Goal: Task Accomplishment & Management: Complete application form

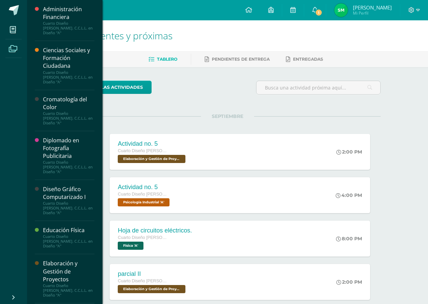
click at [9, 42] on span at bounding box center [12, 48] width 15 height 15
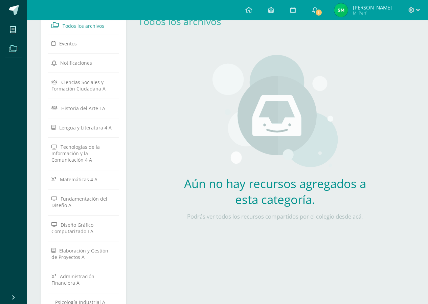
click at [167, 173] on div "Aún no hay recursos agregados a esta categoría. Podrás ver todos los recursos c…" at bounding box center [275, 141] width 285 height 200
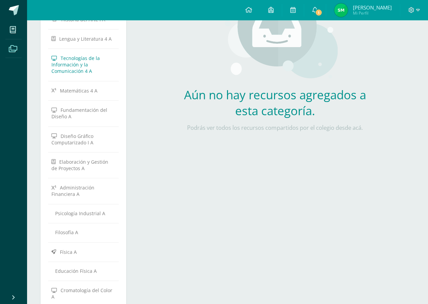
scroll to position [107, 0]
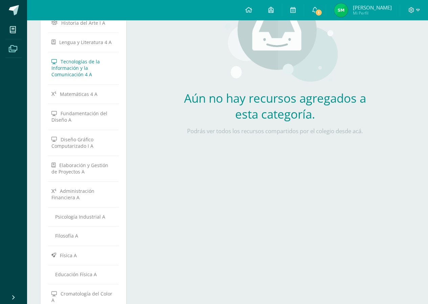
click at [90, 67] on link "Tecnologías de la Información y la Comunicación 4 A" at bounding box center [83, 67] width 64 height 25
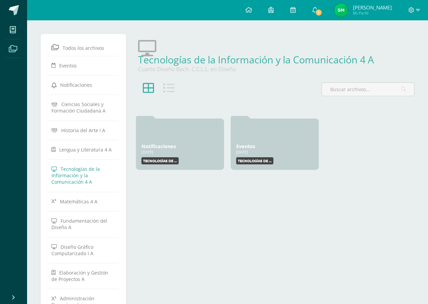
click at [168, 81] on div at bounding box center [275, 98] width 285 height 36
click at [11, 20] on link "Mis cursos" at bounding box center [13, 29] width 16 height 19
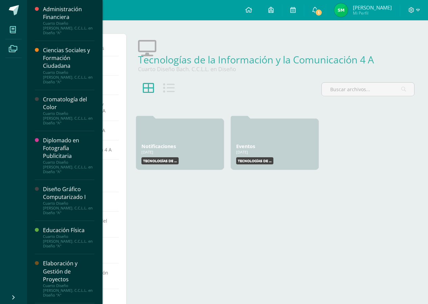
click at [11, 21] on link "Mis cursos" at bounding box center [13, 29] width 16 height 19
click at [16, 26] on span at bounding box center [12, 29] width 15 height 15
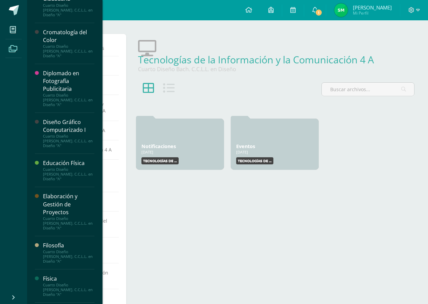
scroll to position [68, 0]
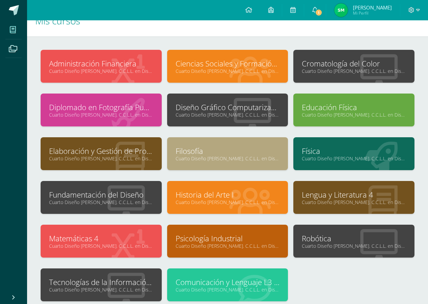
scroll to position [34, 0]
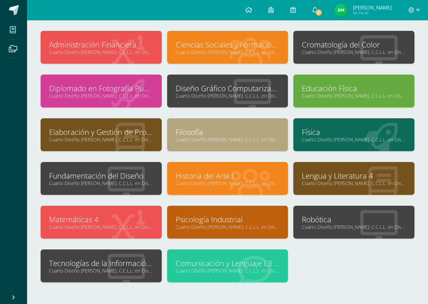
click at [100, 255] on div at bounding box center [126, 265] width 71 height 45
click at [96, 268] on link "Cuarto Diseño Bach. C.C.L.L. en Diseño "A"" at bounding box center [101, 270] width 104 height 6
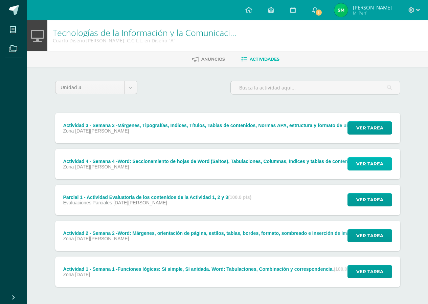
click at [357, 168] on button "Ver tarea" at bounding box center [370, 163] width 45 height 13
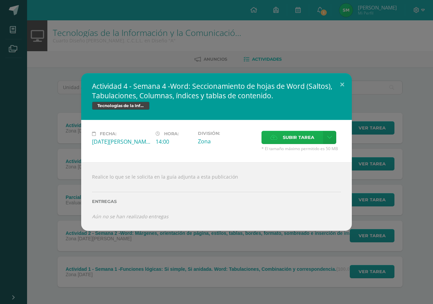
click at [303, 140] on span "Subir tarea" at bounding box center [298, 137] width 31 height 13
click at [0, 0] on input "Subir tarea" at bounding box center [0, 0] width 0 height 0
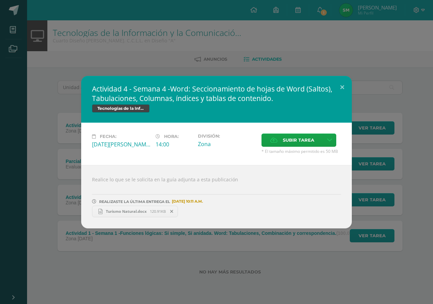
click at [350, 46] on div "Actividad 4 - Semana 4 -Word: Seccionamiento de hojas de Word (Saltos), Tabulac…" at bounding box center [216, 152] width 433 height 304
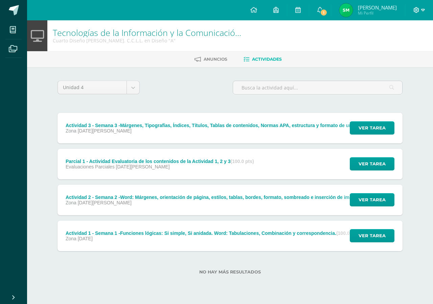
click at [415, 10] on icon at bounding box center [417, 10] width 6 height 6
click at [404, 46] on span "Cerrar sesión" at bounding box center [402, 46] width 30 height 6
